Goal: Information Seeking & Learning: Learn about a topic

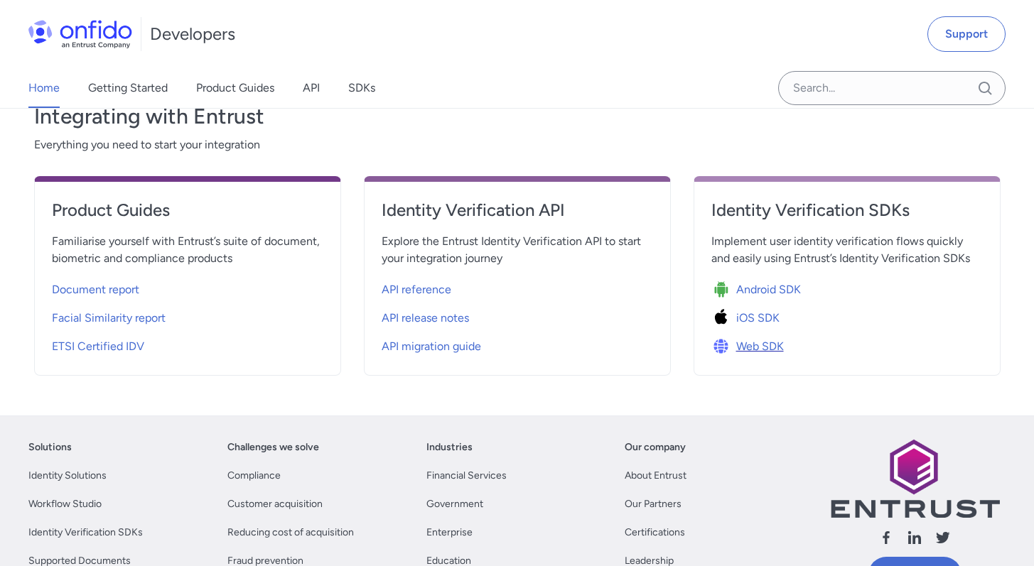
click at [759, 345] on span "Web SDK" at bounding box center [760, 346] width 48 height 17
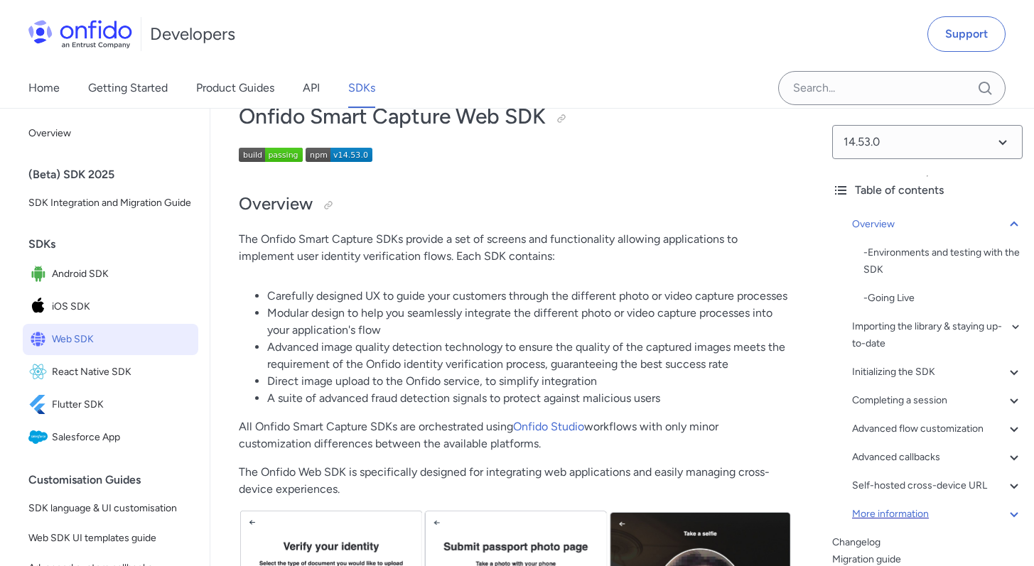
scroll to position [59, 0]
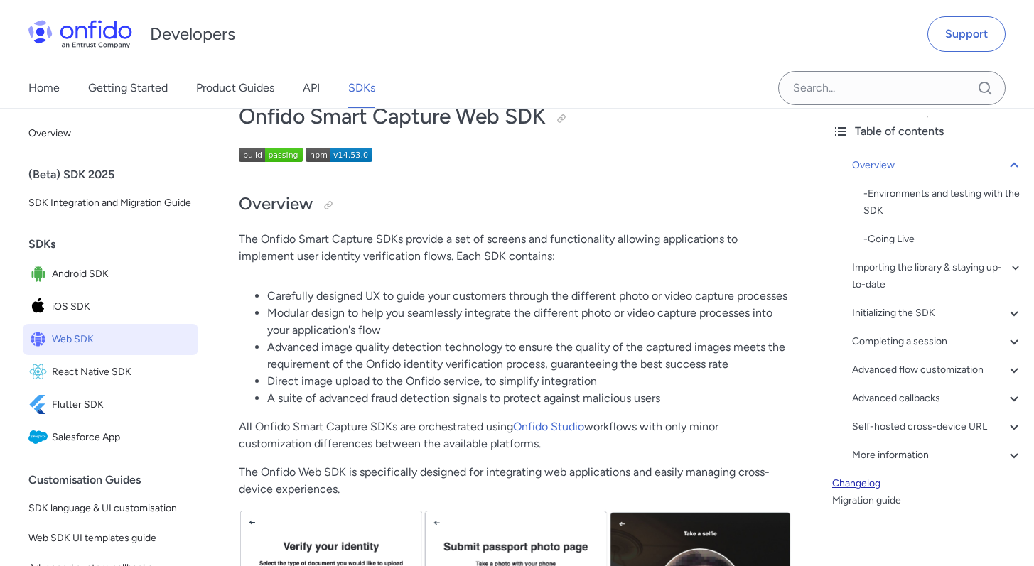
click at [861, 488] on link "Changelog" at bounding box center [927, 483] width 190 height 17
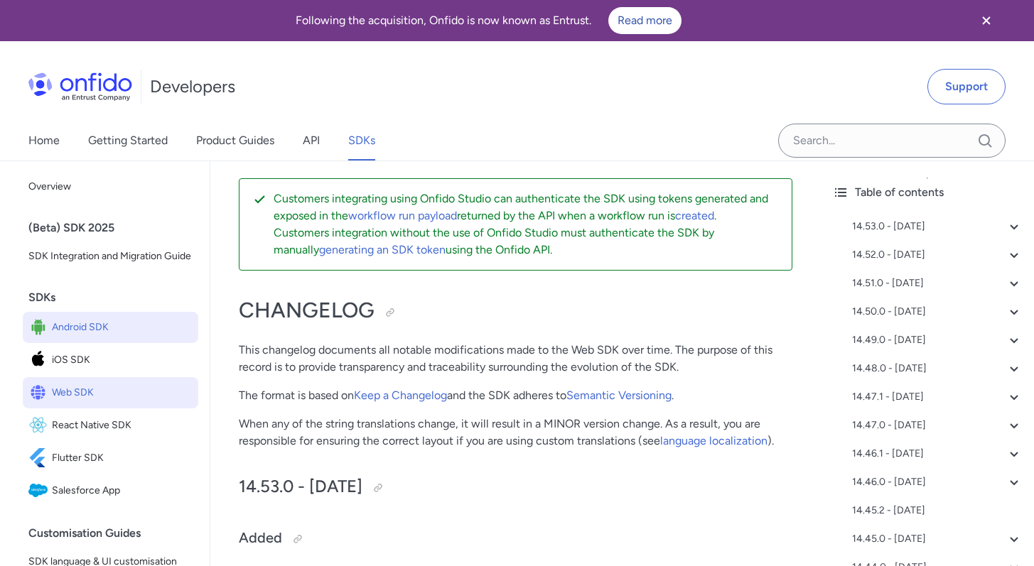
scroll to position [77, 0]
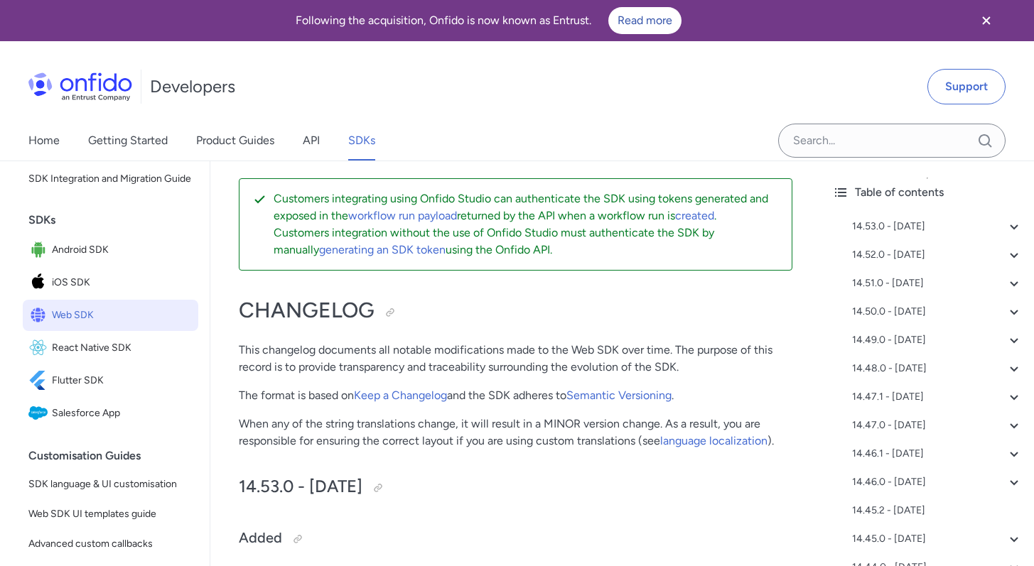
click at [106, 326] on span "Web SDK" at bounding box center [122, 316] width 141 height 20
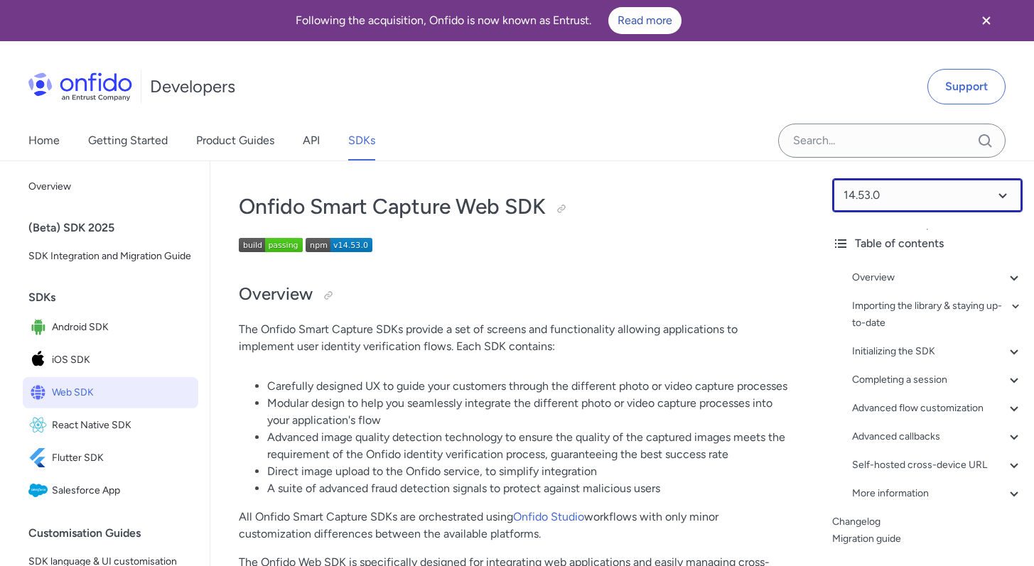
click at [883, 206] on select at bounding box center [927, 195] width 190 height 34
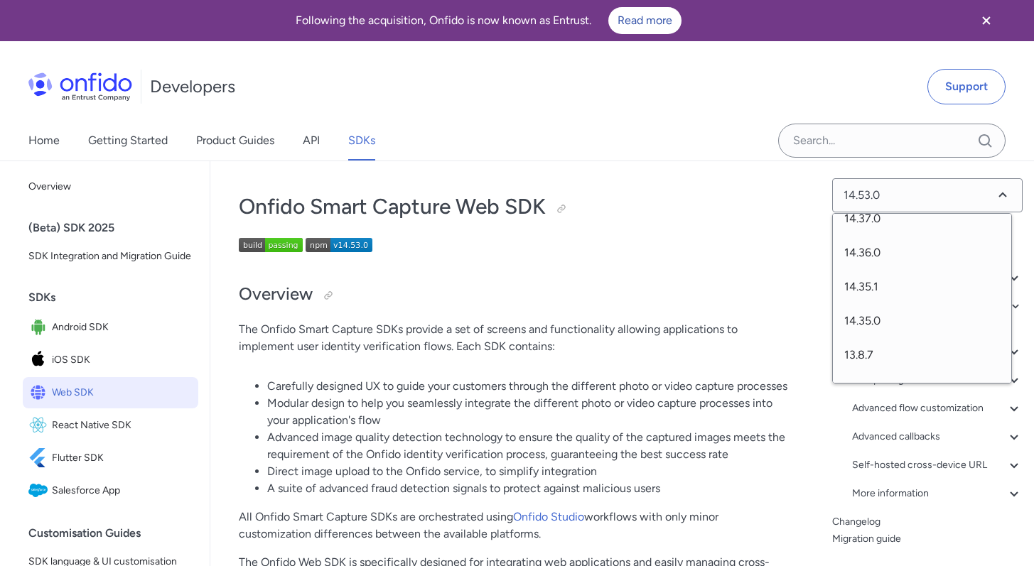
scroll to position [860, 0]
click at [865, 291] on span "13.8.7" at bounding box center [922, 295] width 178 height 34
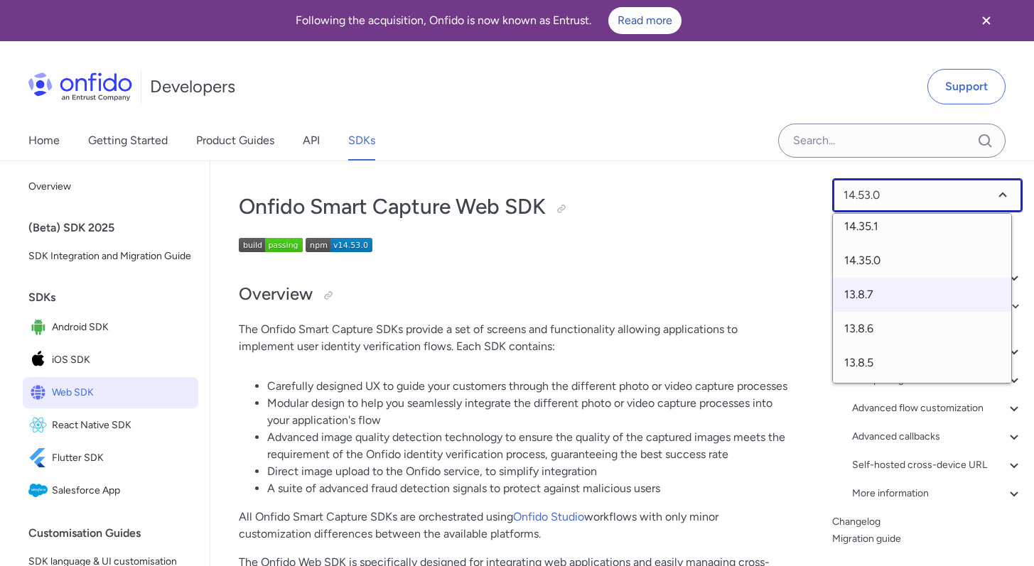
select select "13.8.7"
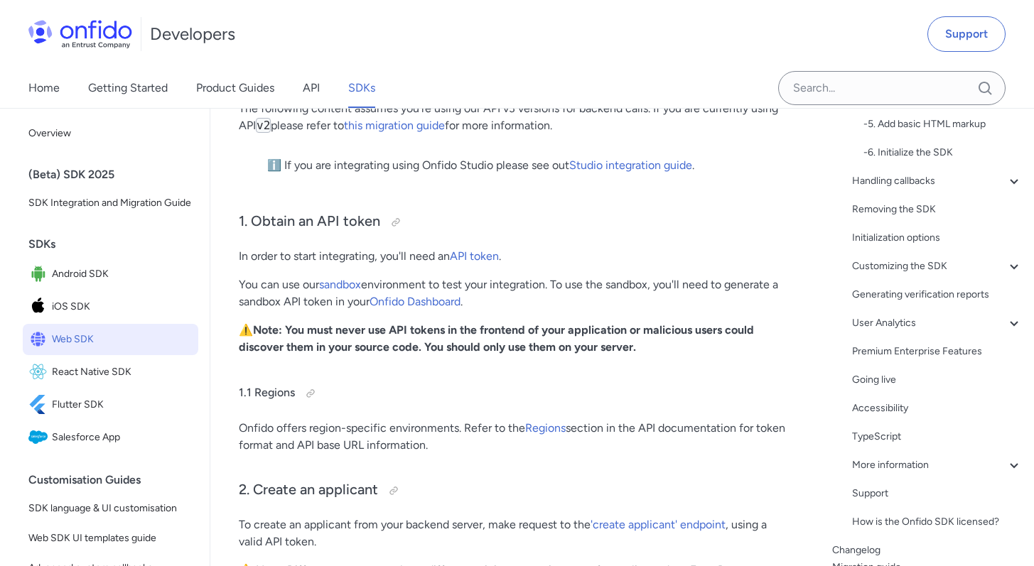
scroll to position [366, 0]
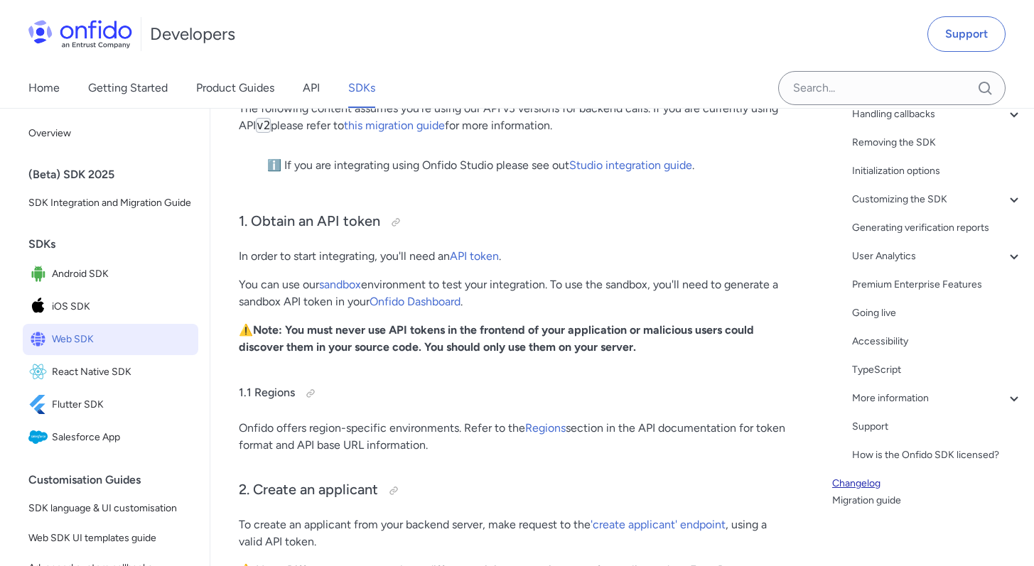
click at [870, 488] on link "Changelog" at bounding box center [927, 483] width 190 height 17
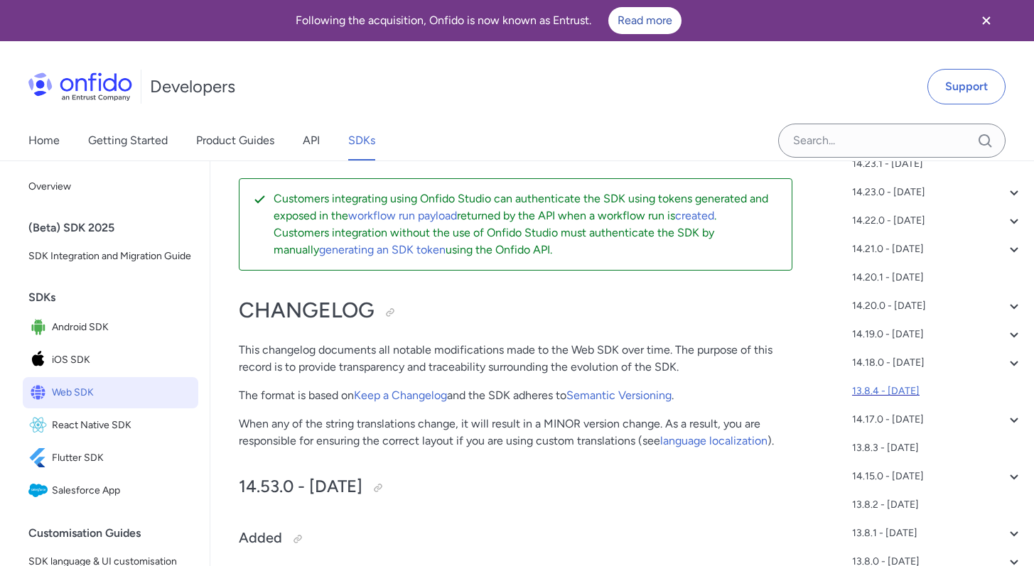
scroll to position [1180, 0]
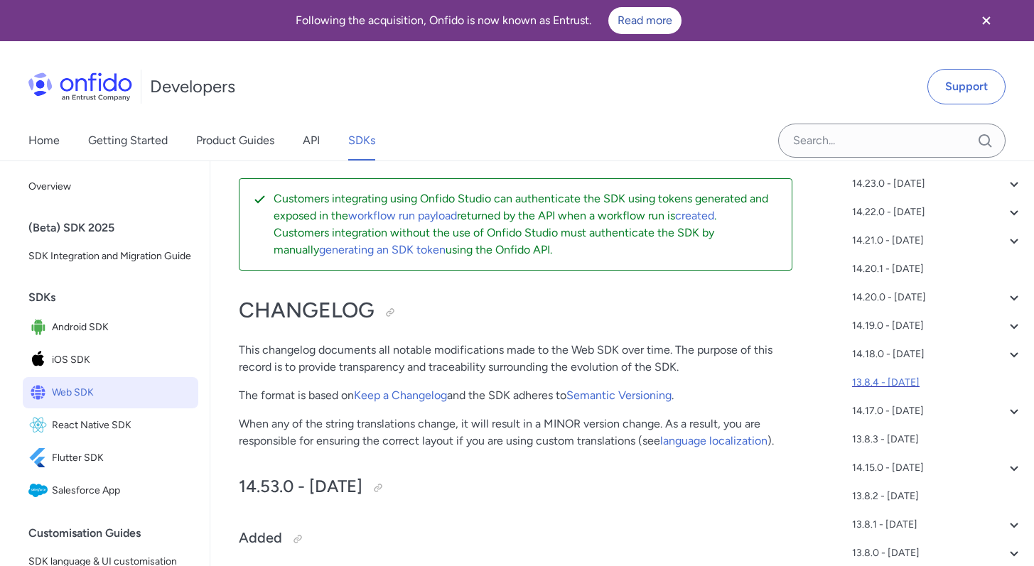
click at [879, 385] on div "13.8.4 - [DATE]" at bounding box center [937, 383] width 171 height 17
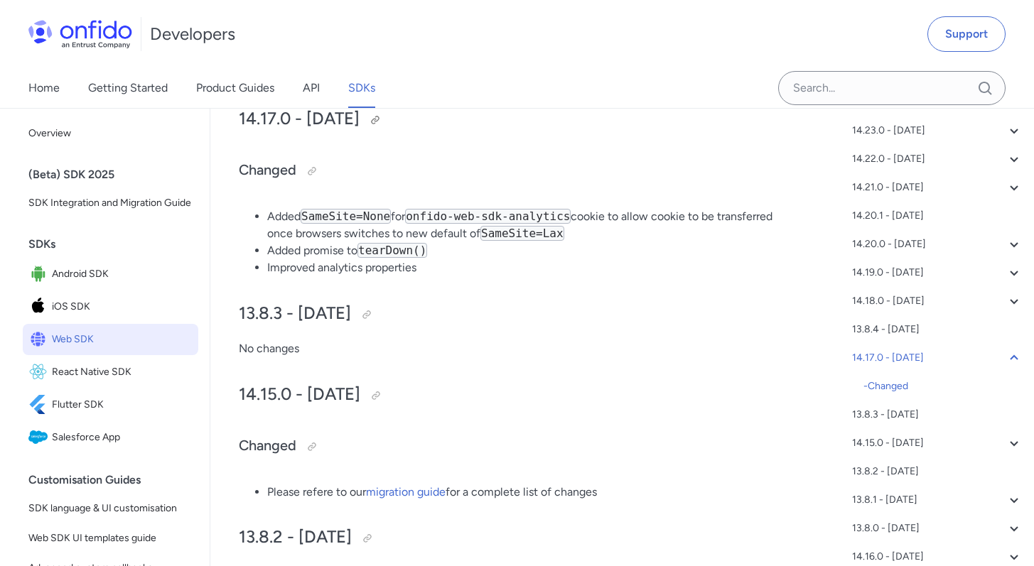
scroll to position [10168, 0]
